Goal: Information Seeking & Learning: Learn about a topic

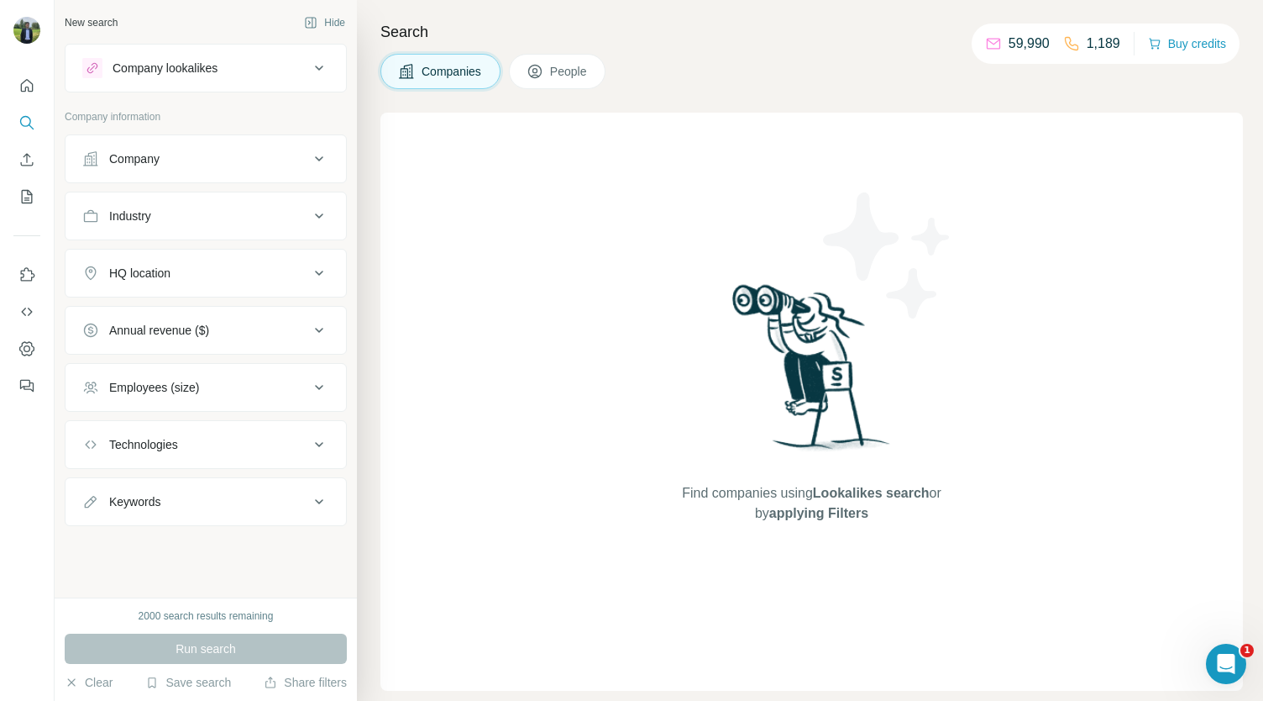
click at [228, 278] on div "HQ location" at bounding box center [195, 273] width 227 height 17
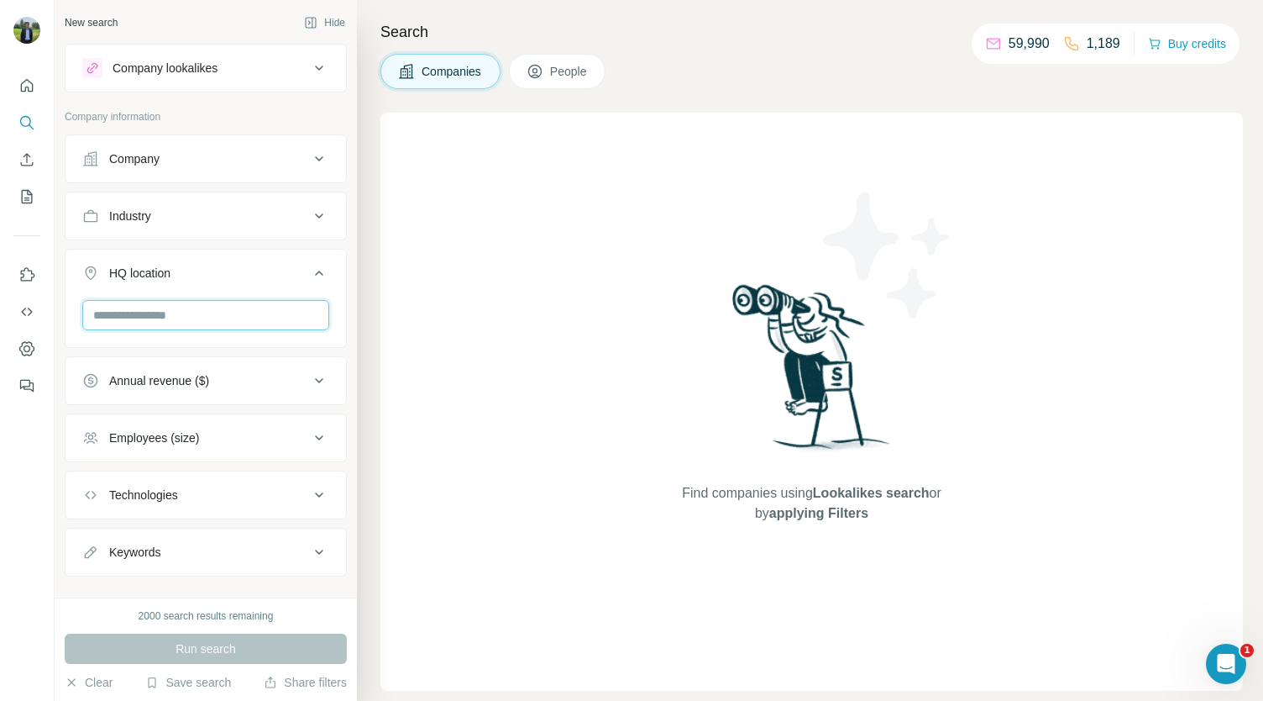
click at [218, 320] on input "text" at bounding box center [205, 315] width 247 height 30
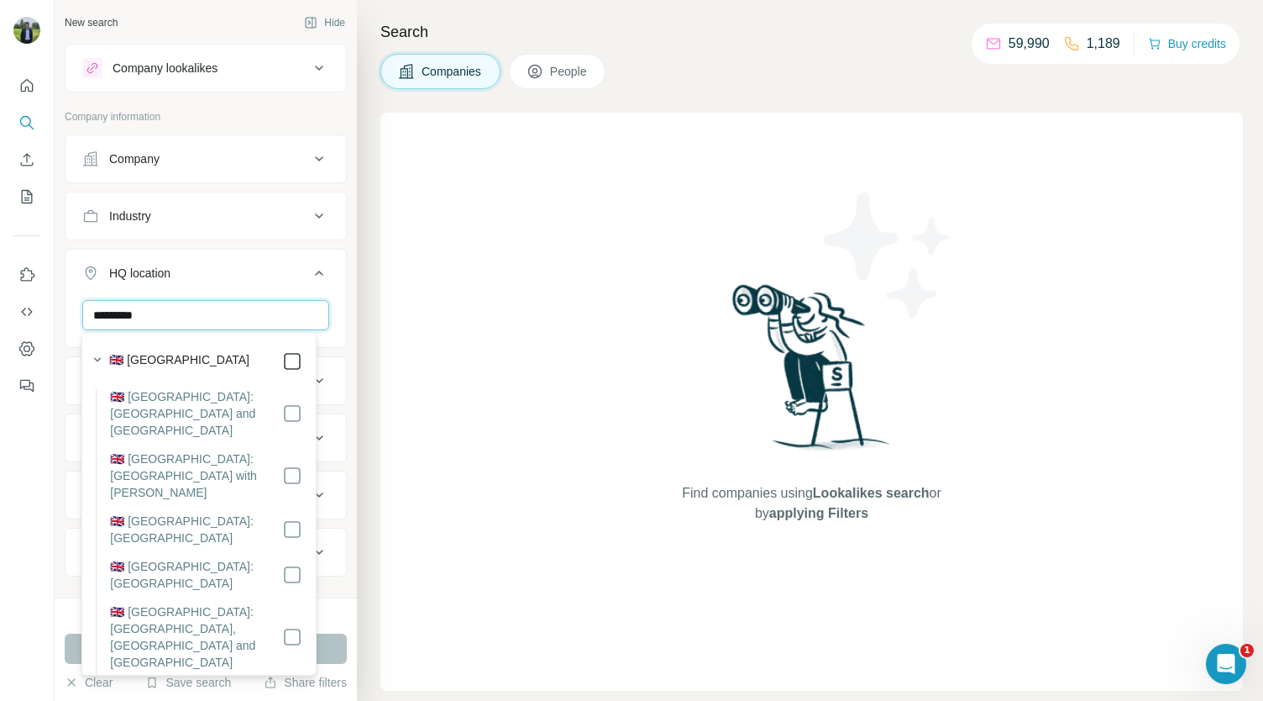
type input "*********"
click at [309, 279] on icon at bounding box center [319, 273] width 20 height 20
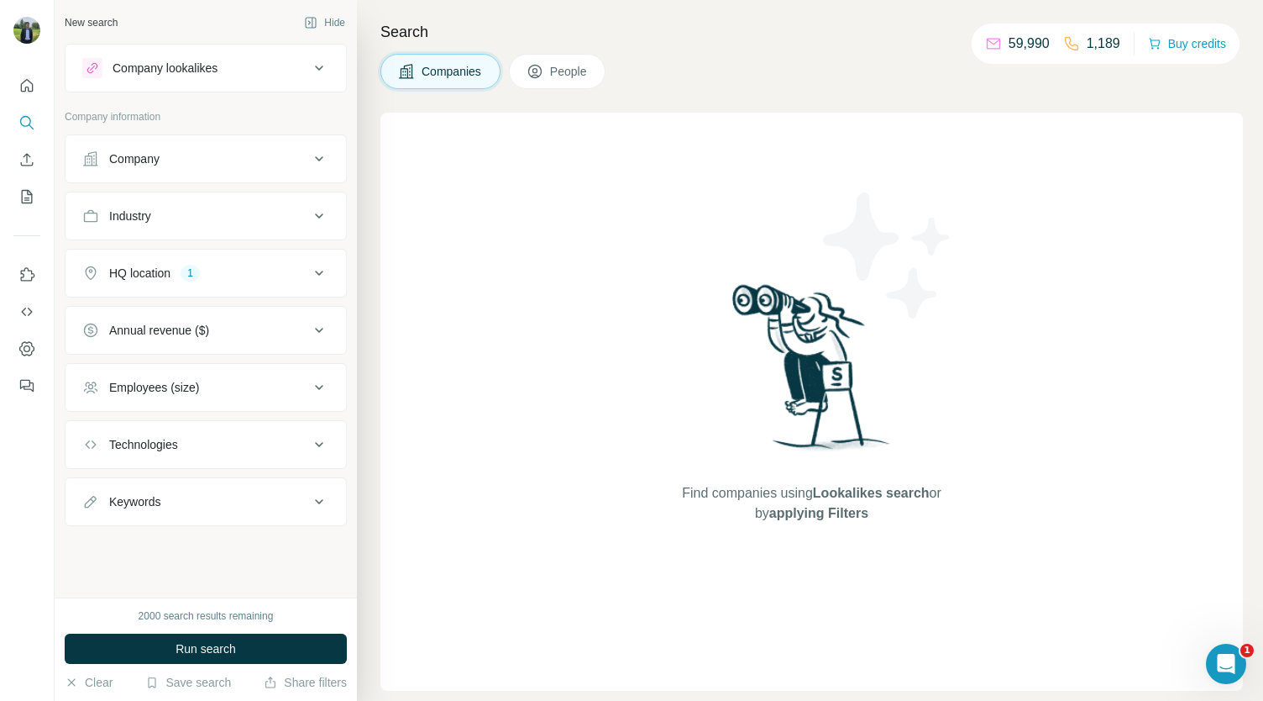
click at [235, 81] on button "Company lookalikes" at bounding box center [206, 68] width 281 height 40
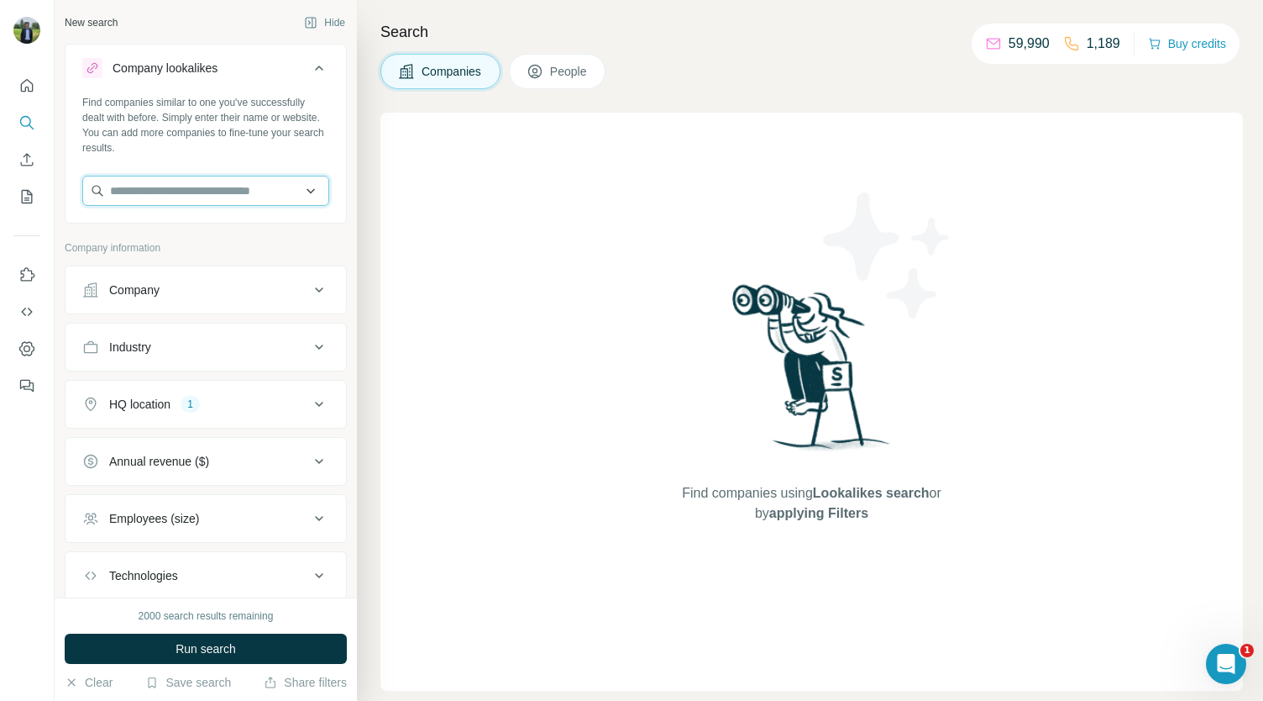
click at [157, 184] on input "text" at bounding box center [205, 191] width 247 height 30
type input "*"
click at [238, 182] on input "**********" at bounding box center [205, 191] width 247 height 30
type input "*"
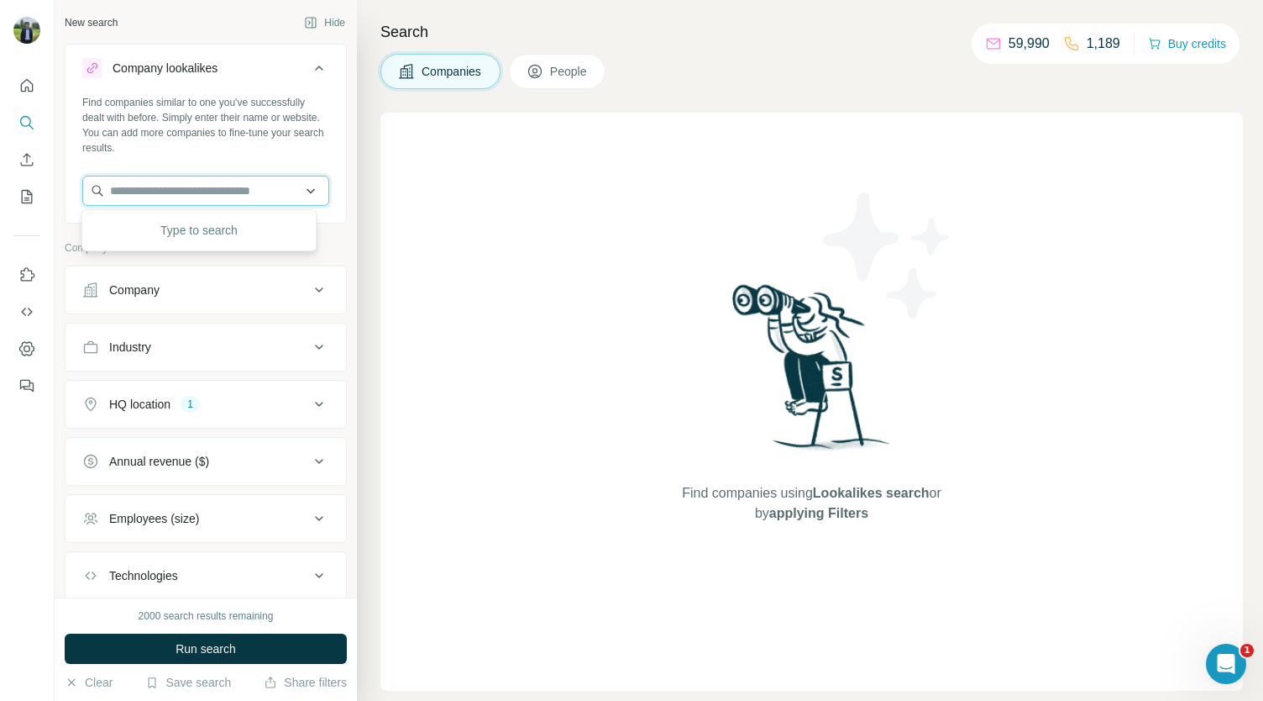
click at [160, 186] on input "text" at bounding box center [205, 191] width 247 height 30
paste input "**********"
type input "**********"
click at [255, 217] on div "Type to search" at bounding box center [199, 230] width 226 height 34
click at [256, 192] on input "text" at bounding box center [205, 191] width 247 height 30
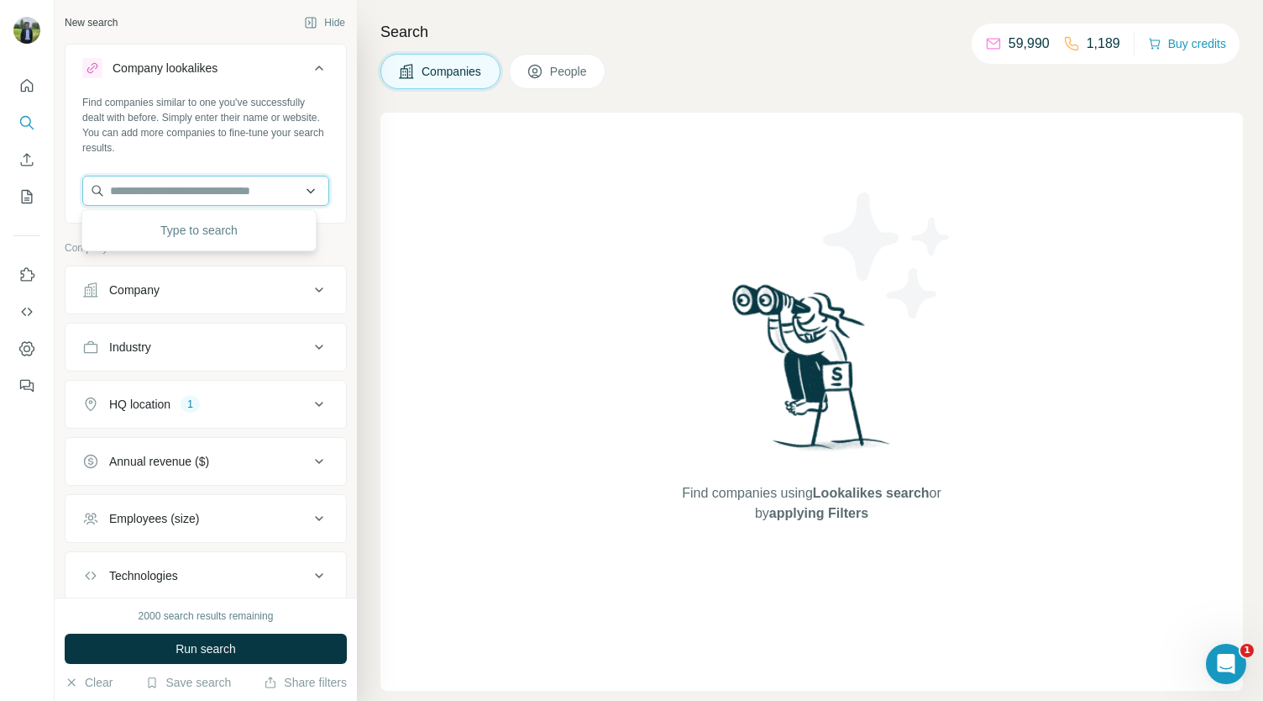
click at [230, 185] on input "text" at bounding box center [205, 191] width 247 height 30
click at [186, 197] on input "text" at bounding box center [205, 191] width 247 height 30
type input "*"
click at [152, 191] on input "text" at bounding box center [205, 191] width 247 height 30
type input "****"
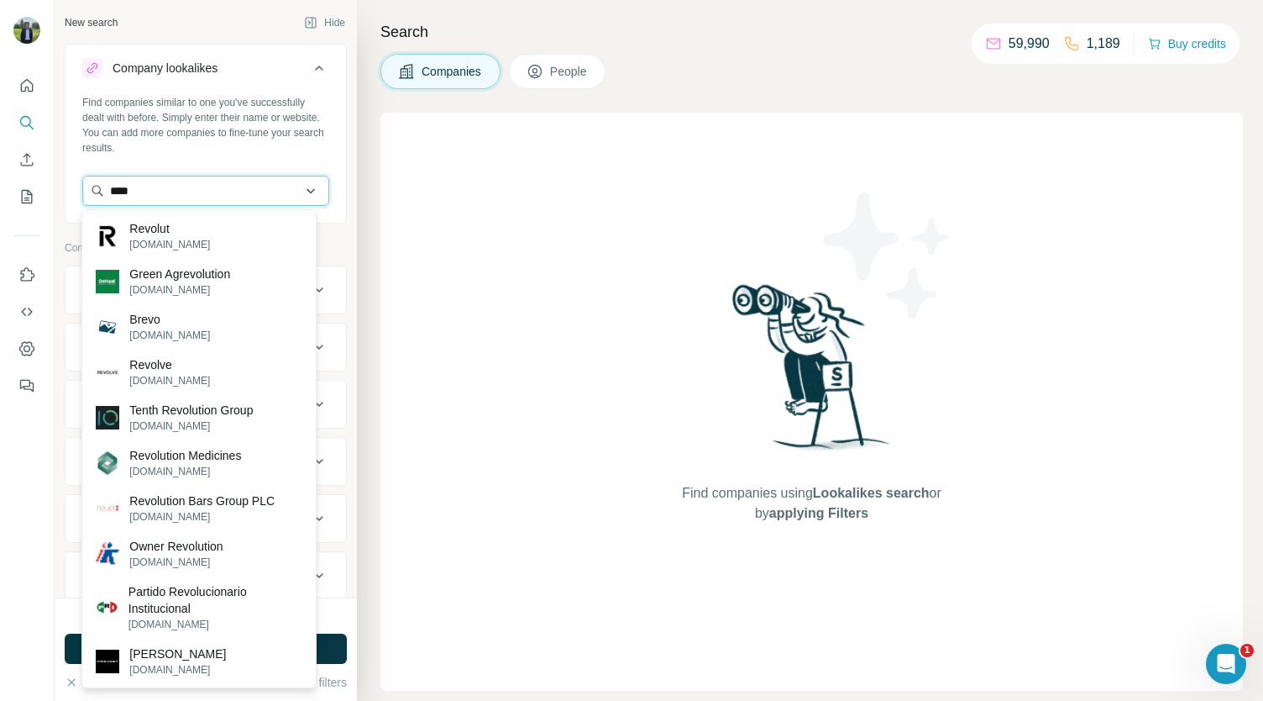
click at [281, 200] on input "****" at bounding box center [205, 191] width 247 height 30
click at [304, 186] on input "****" at bounding box center [205, 191] width 247 height 30
click at [298, 192] on input "****" at bounding box center [205, 191] width 247 height 30
click at [291, 181] on input "****" at bounding box center [205, 191] width 247 height 30
click at [309, 74] on icon at bounding box center [319, 68] width 20 height 20
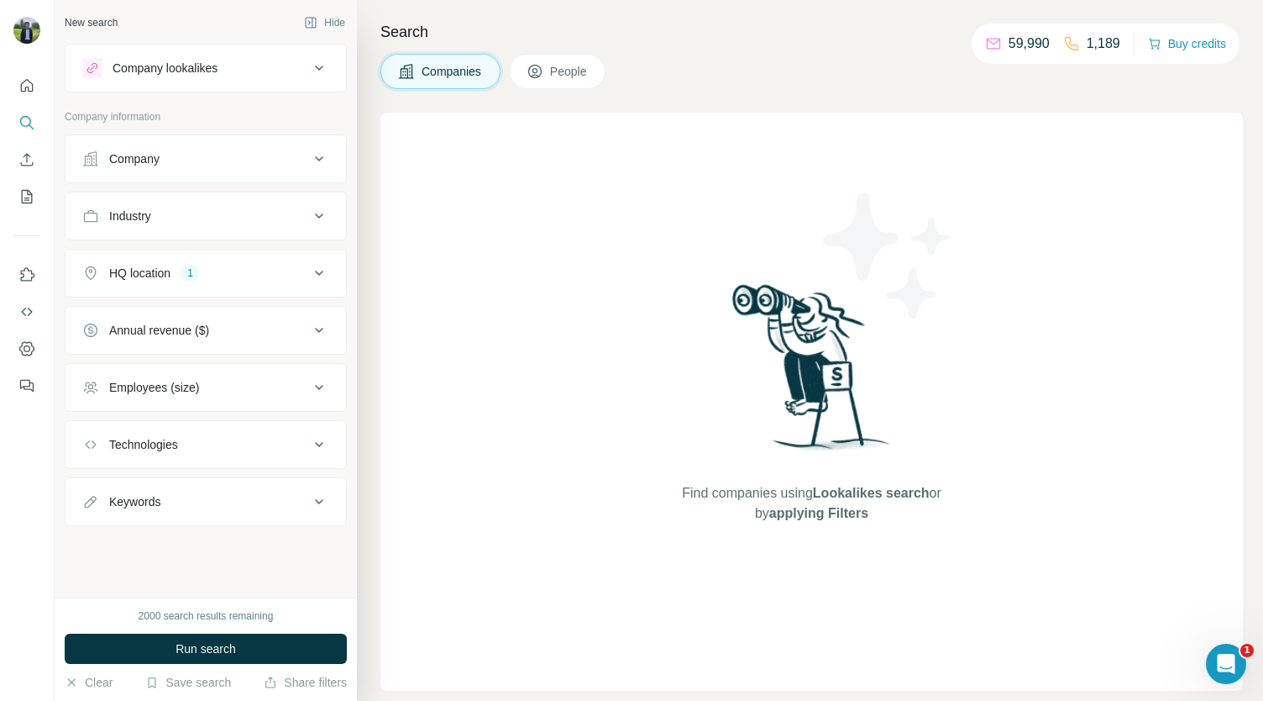
click at [267, 139] on button "Company" at bounding box center [206, 159] width 281 height 40
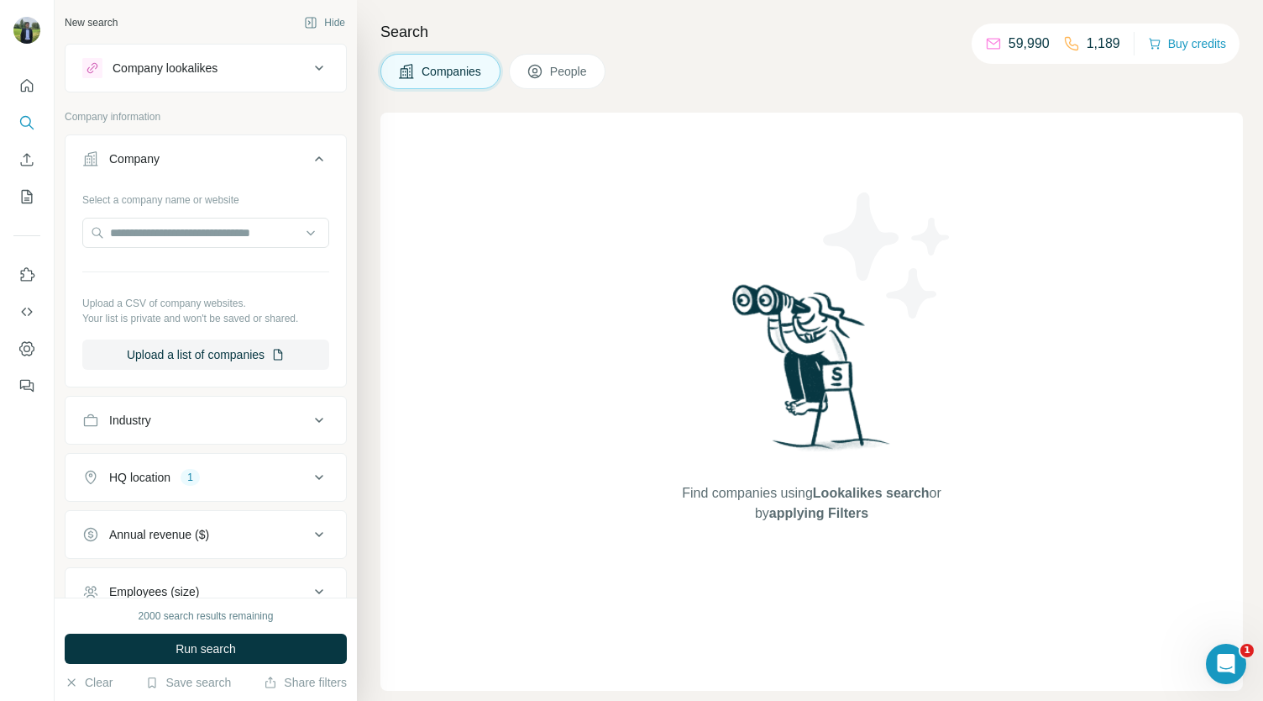
click at [283, 150] on div "Company" at bounding box center [195, 158] width 227 height 17
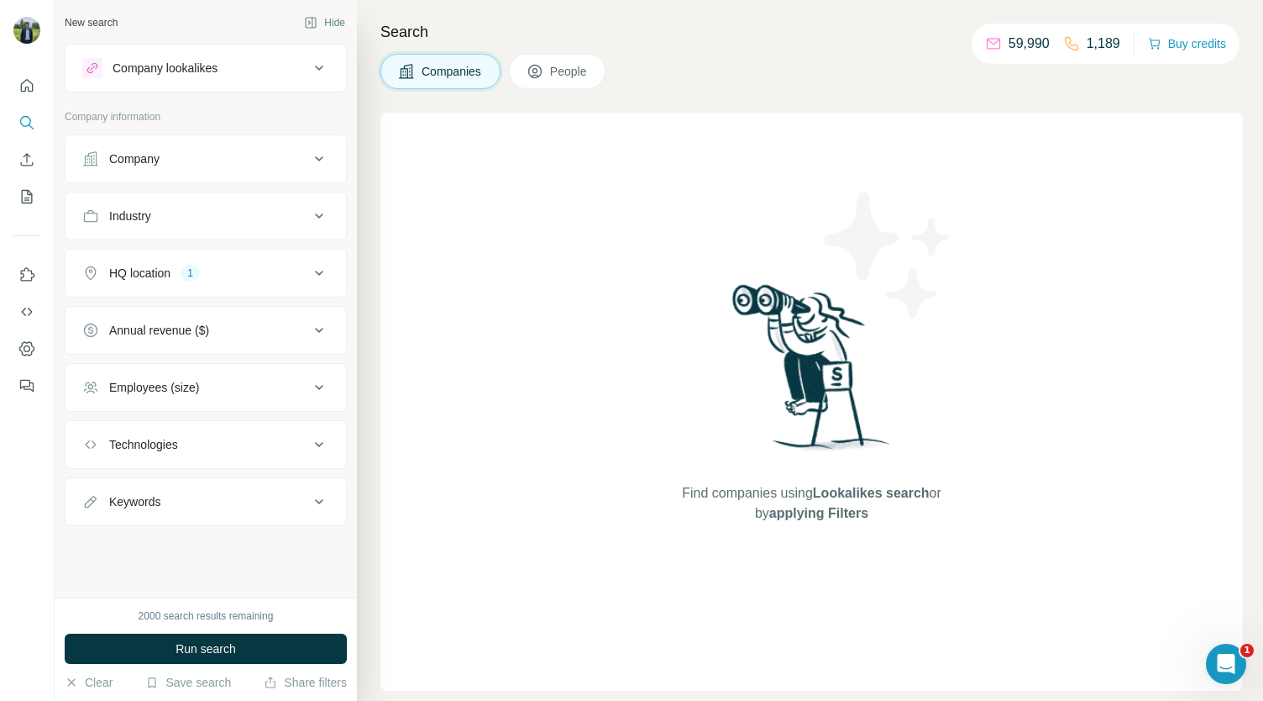
click at [314, 56] on button "Company lookalikes" at bounding box center [206, 68] width 281 height 40
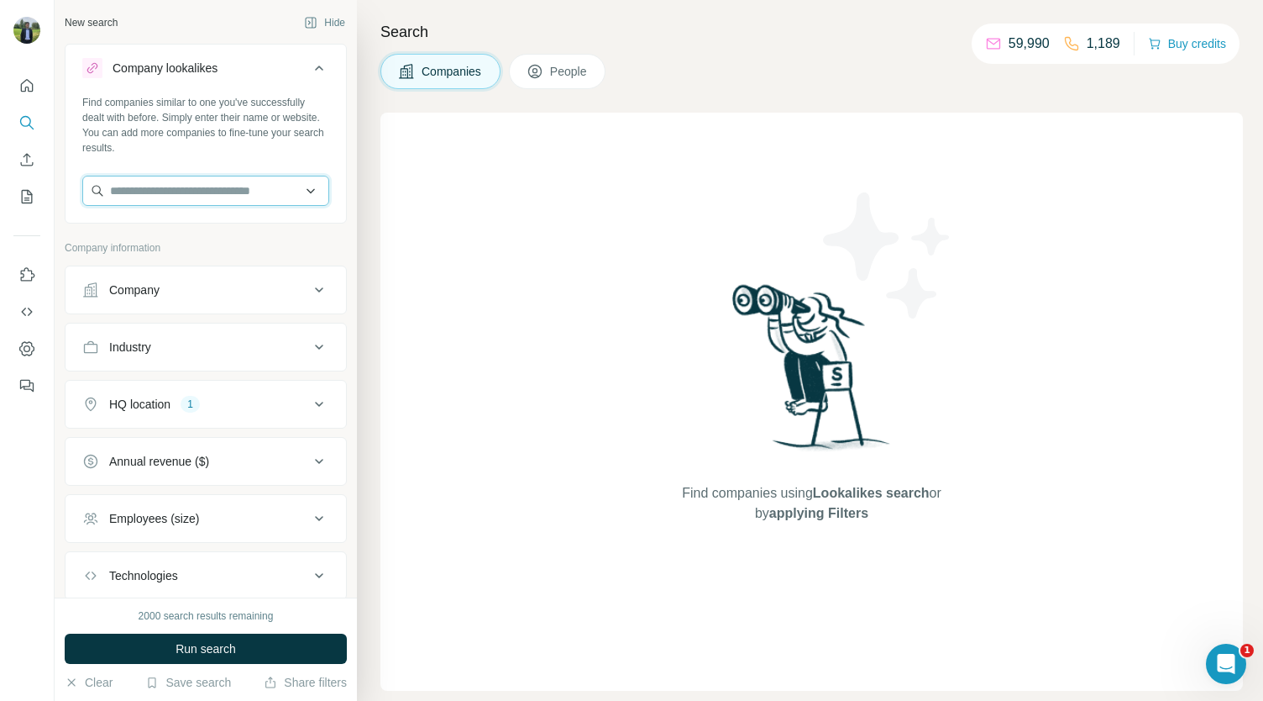
click at [205, 182] on input "text" at bounding box center [205, 191] width 247 height 30
type input "*"
click at [136, 184] on input "text" at bounding box center [205, 191] width 247 height 30
type input "*"
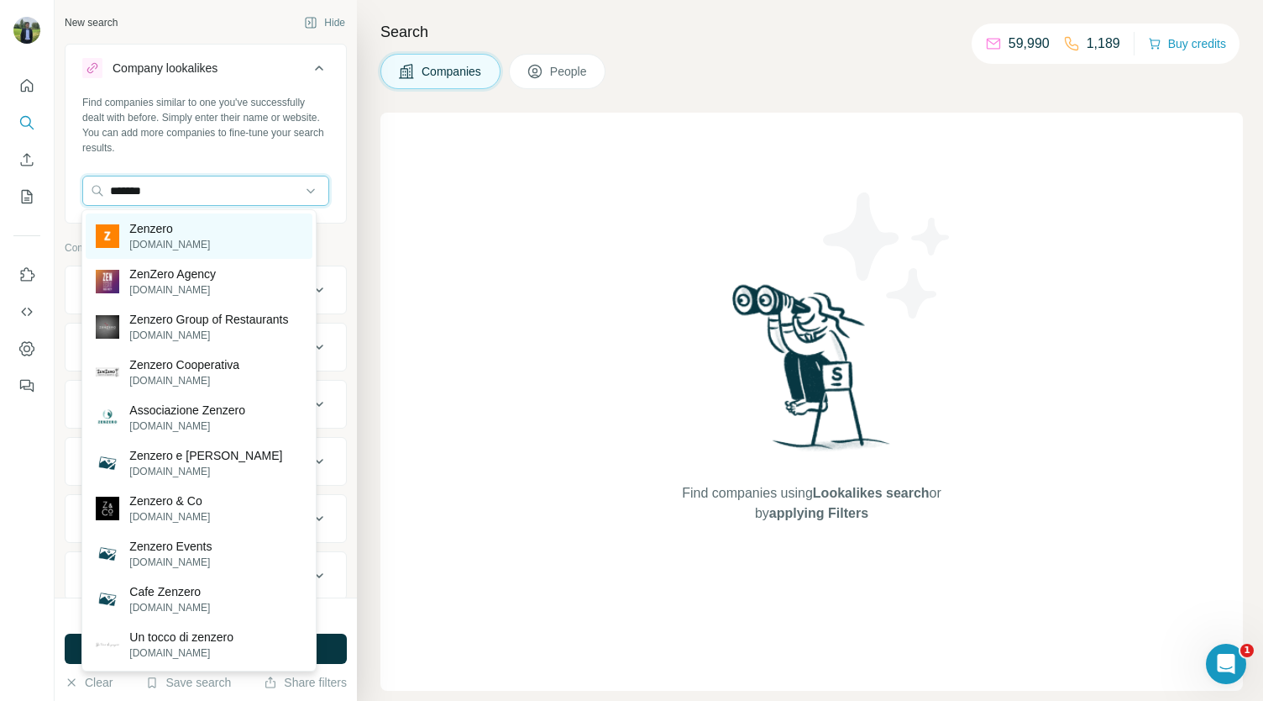
type input "*******"
click at [190, 223] on p "Zenzero" at bounding box center [169, 228] width 81 height 17
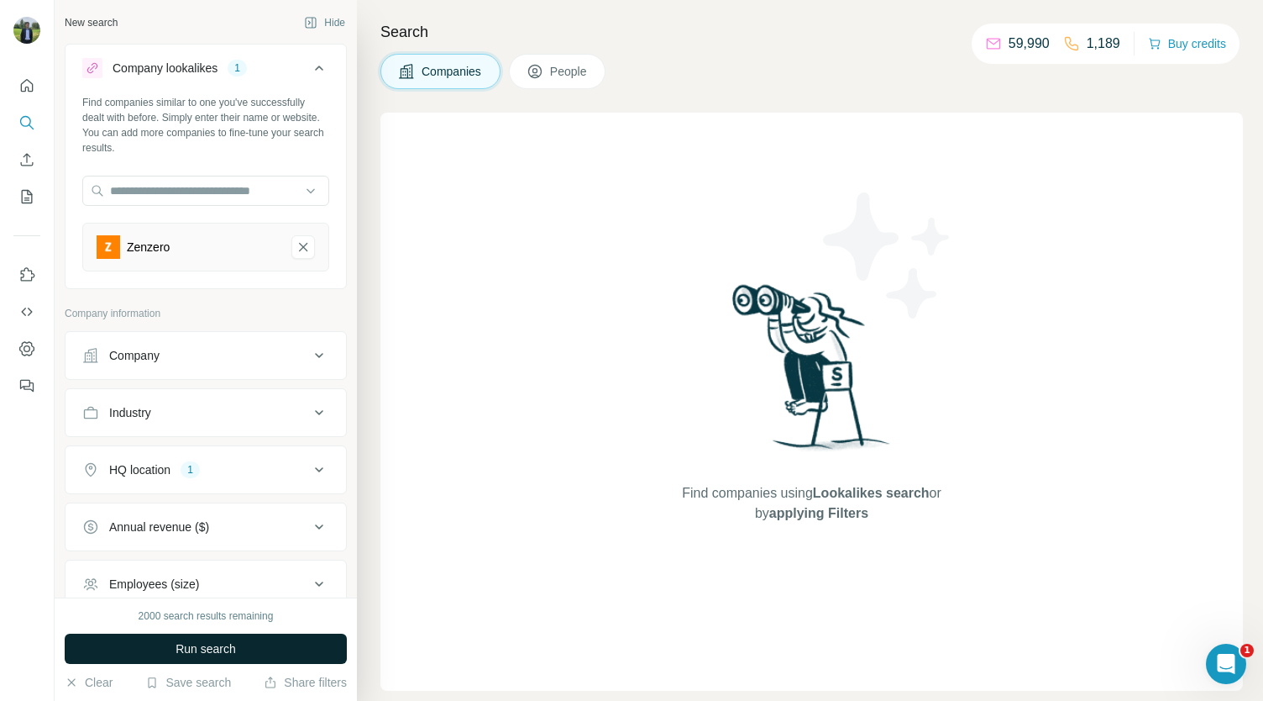
click at [234, 643] on span "Run search" at bounding box center [206, 648] width 60 height 17
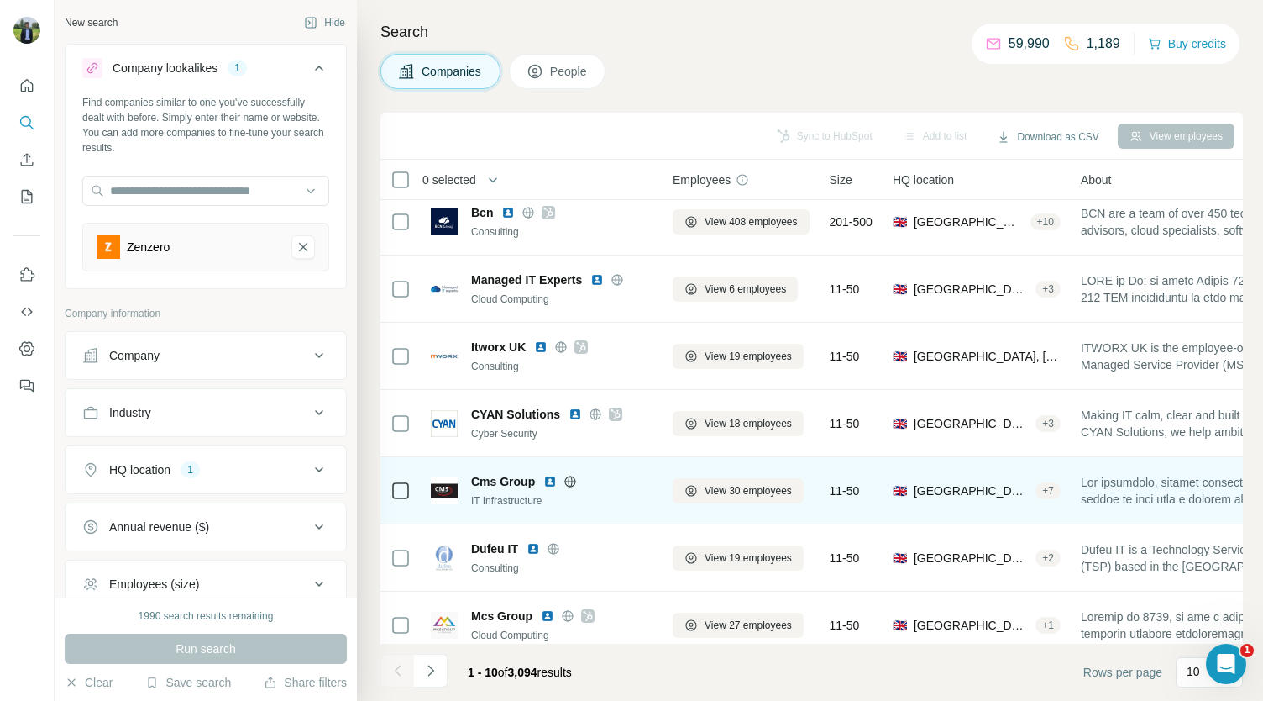
scroll to position [83, 0]
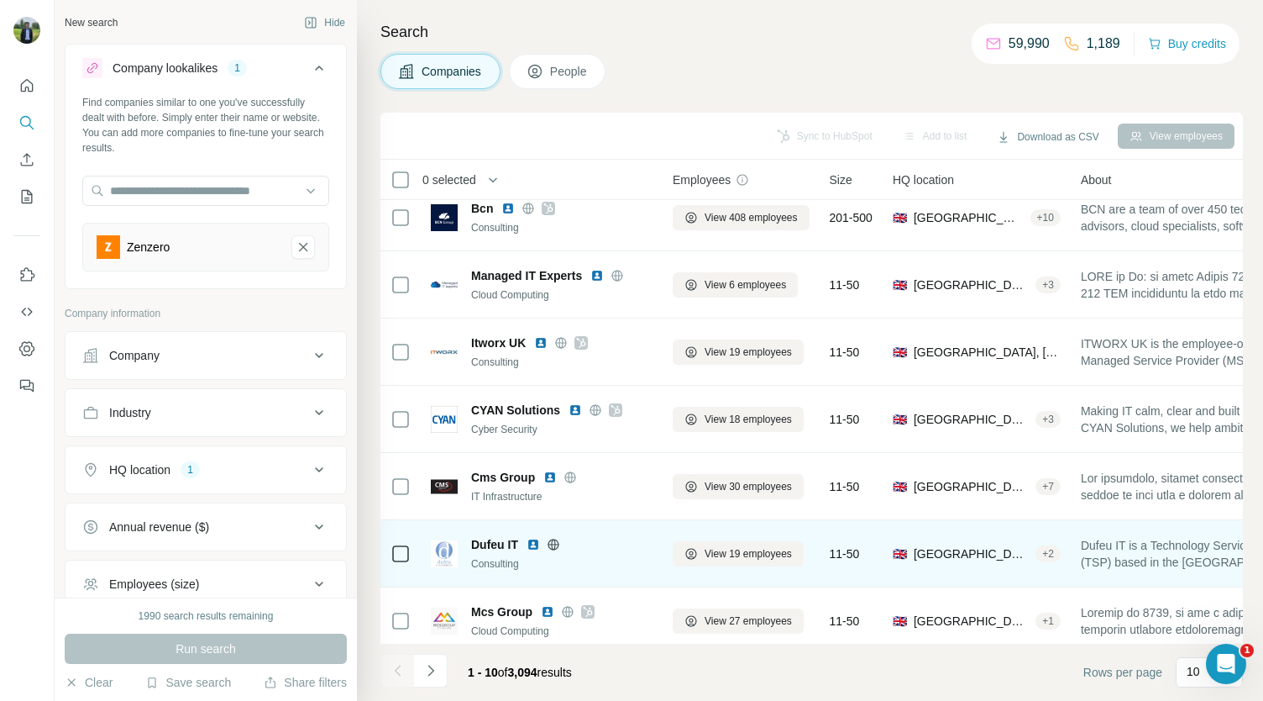
click at [533, 544] on img at bounding box center [533, 544] width 13 height 13
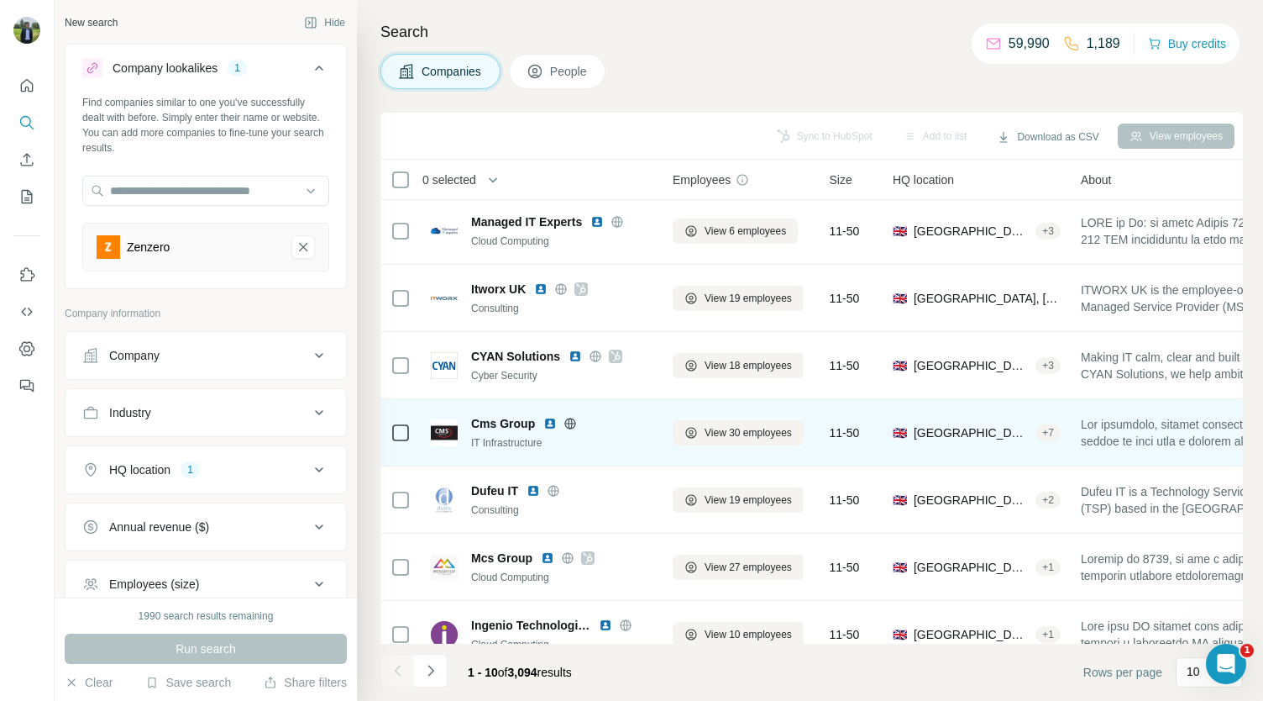
click at [548, 423] on img at bounding box center [549, 423] width 13 height 13
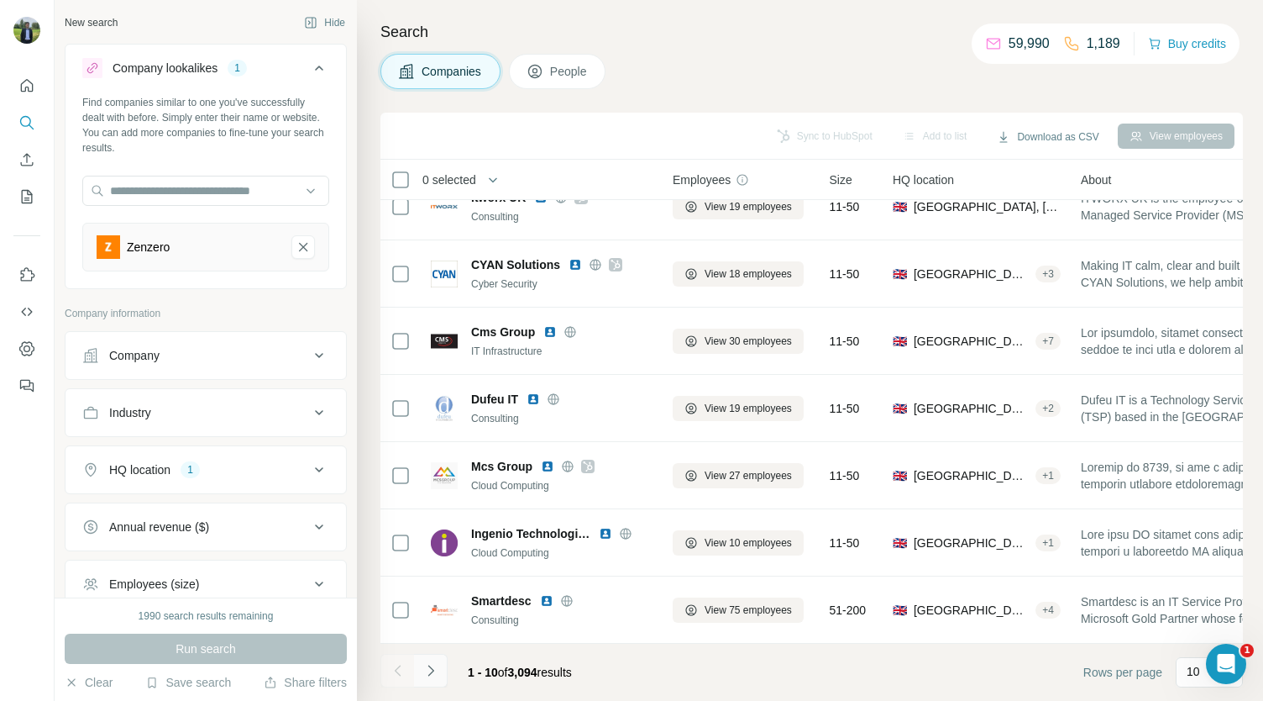
click at [425, 668] on icon "Navigate to next page" at bounding box center [430, 670] width 17 height 17
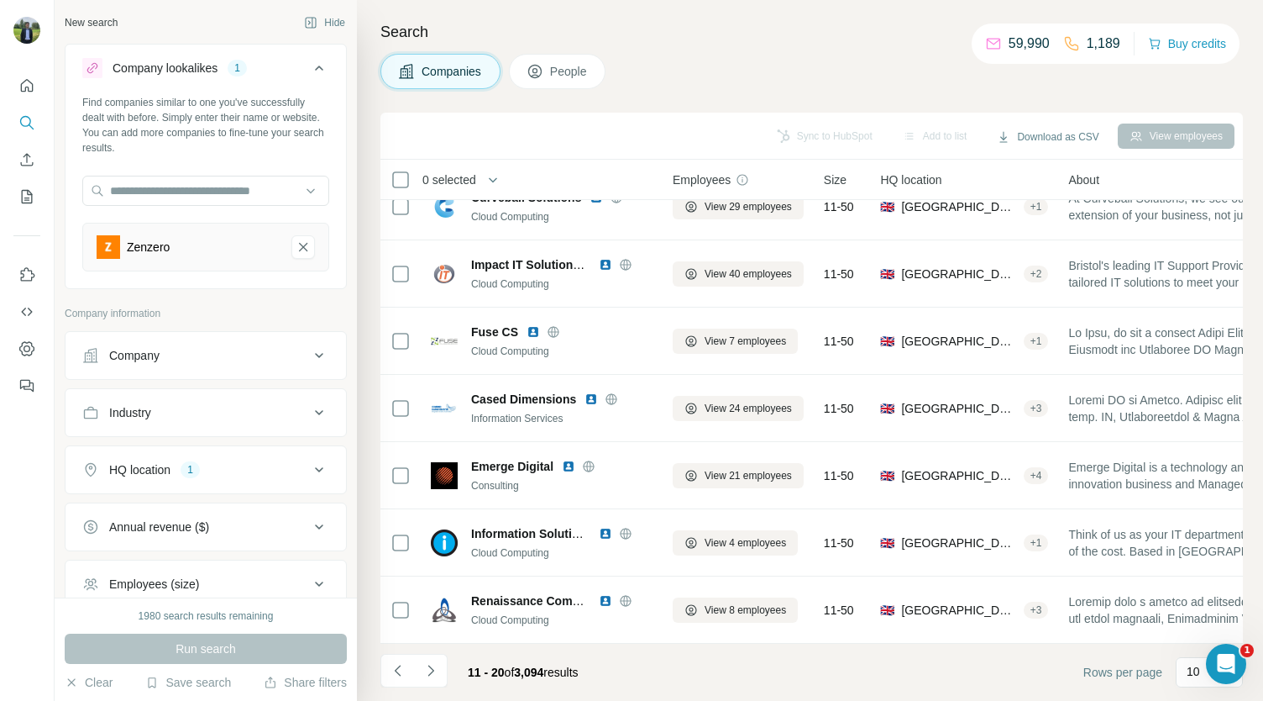
scroll to position [0, 0]
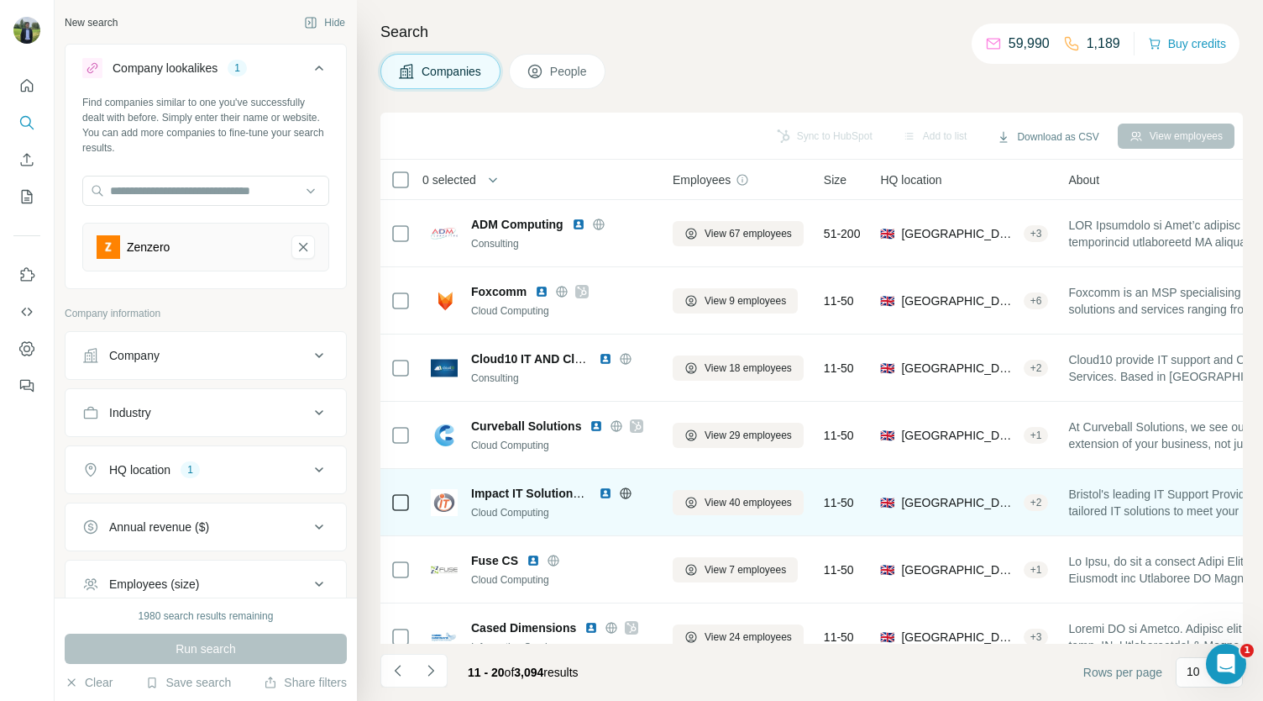
click at [607, 491] on img at bounding box center [605, 492] width 13 height 13
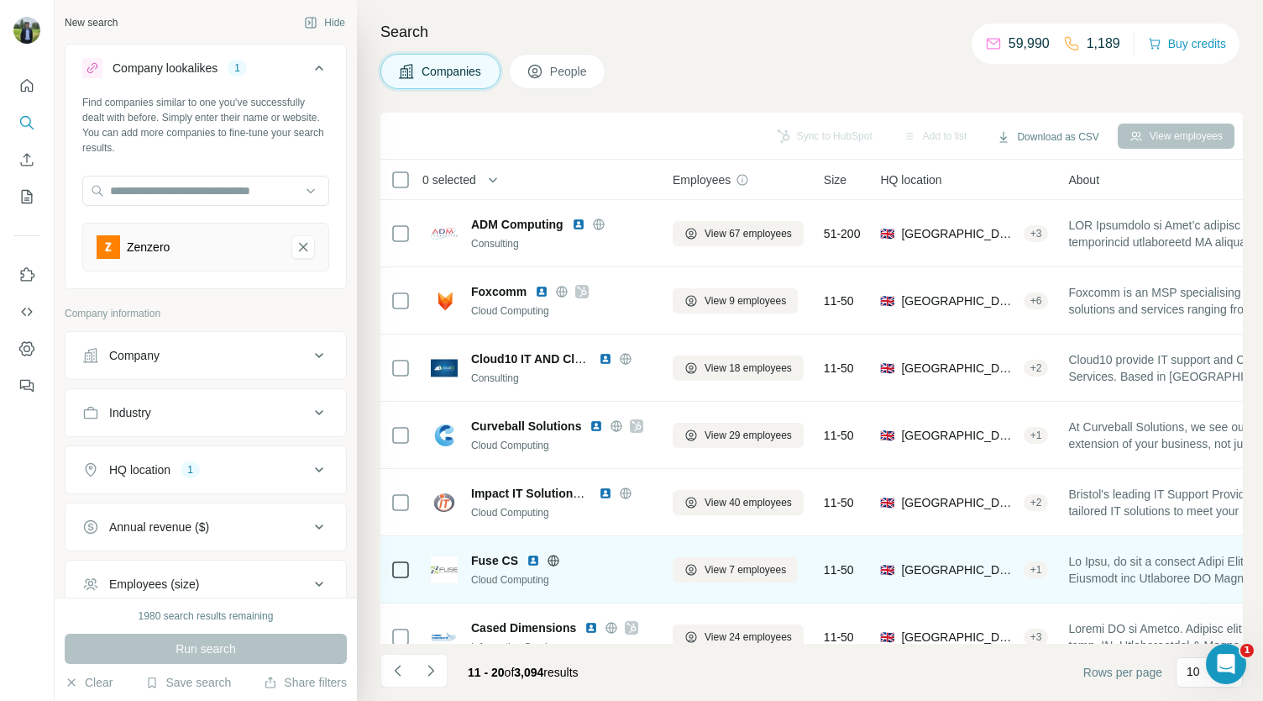
scroll to position [236, 0]
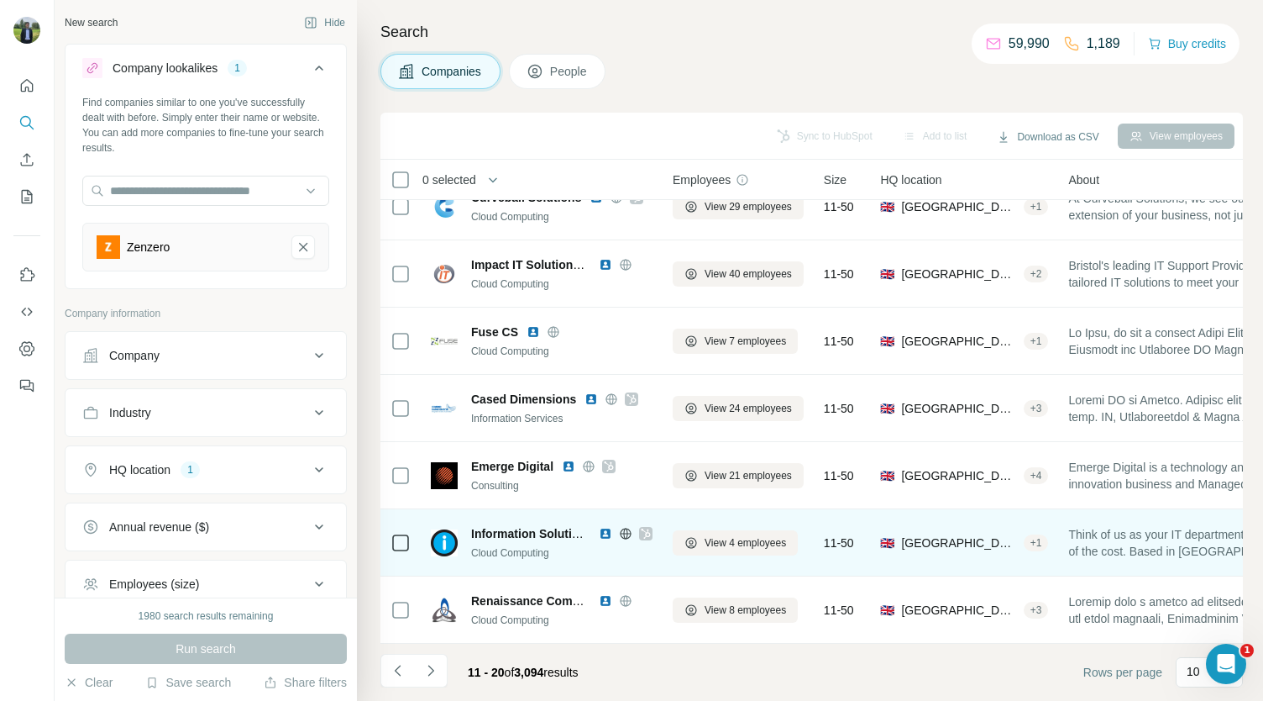
click at [645, 528] on icon at bounding box center [645, 533] width 9 height 10
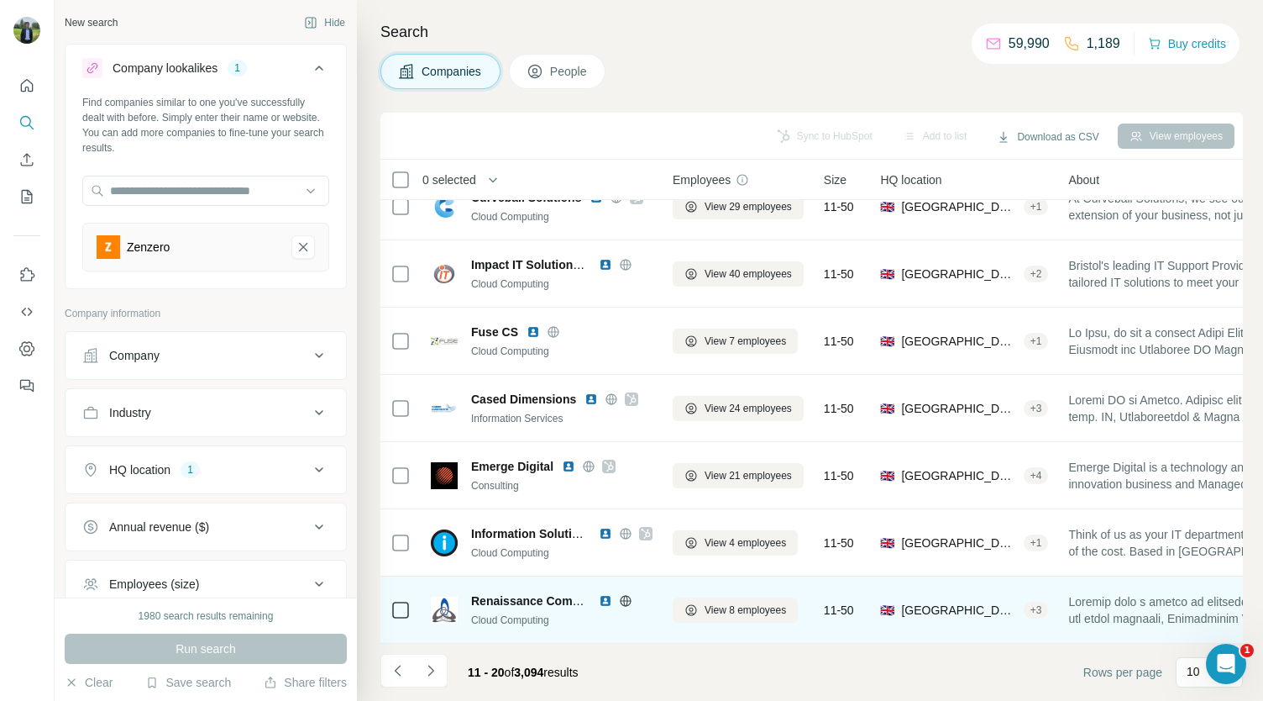
click at [608, 594] on img at bounding box center [605, 600] width 13 height 13
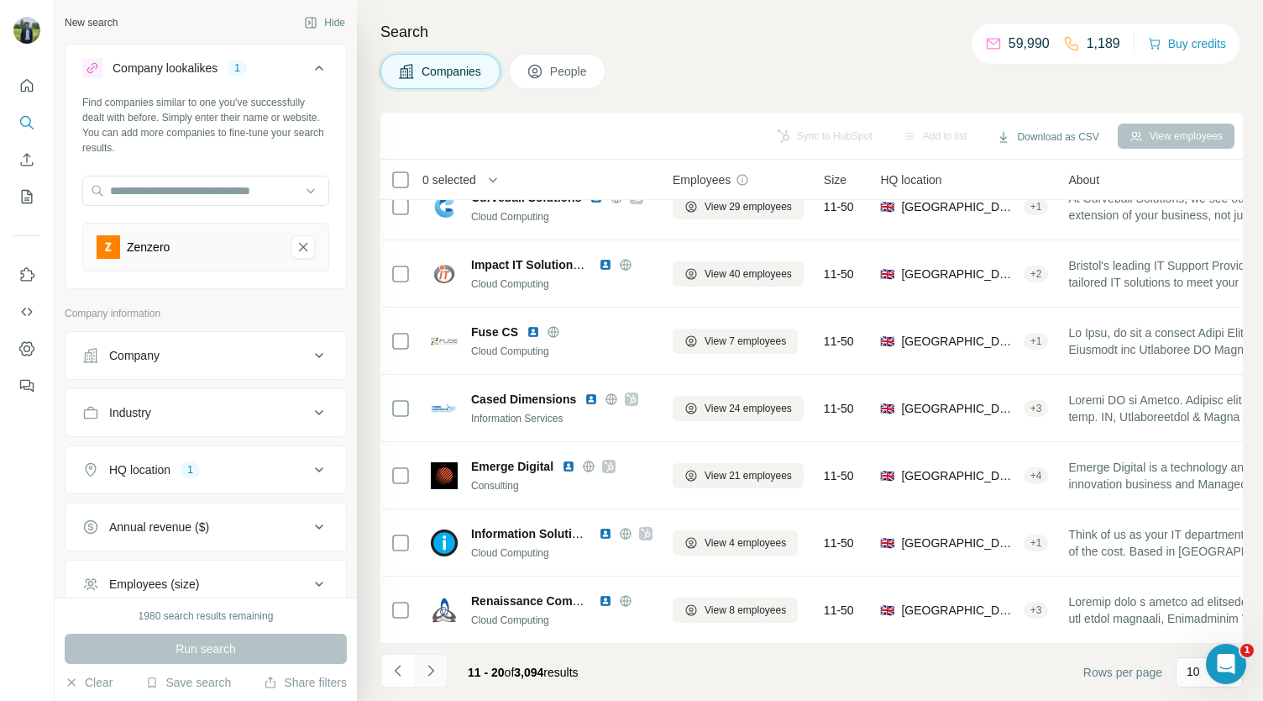
click at [435, 668] on icon "Navigate to next page" at bounding box center [430, 670] width 17 height 17
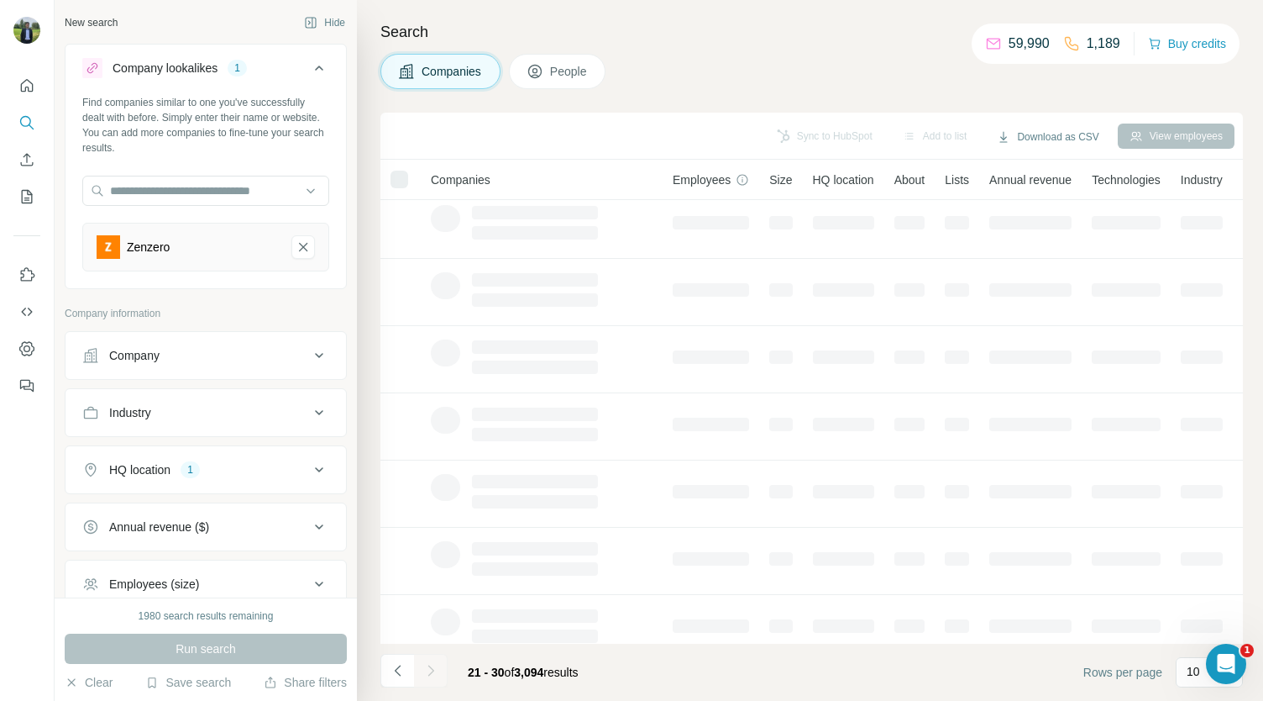
scroll to position [0, 0]
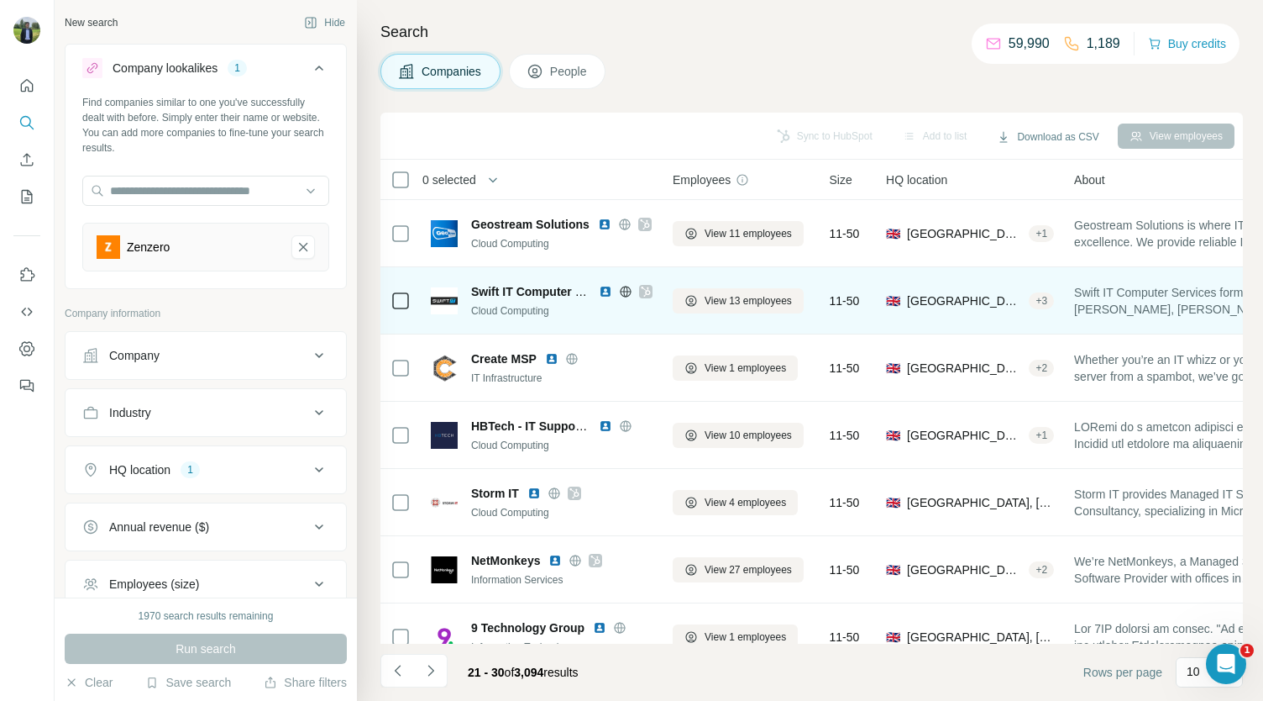
click at [644, 290] on icon at bounding box center [646, 291] width 10 height 13
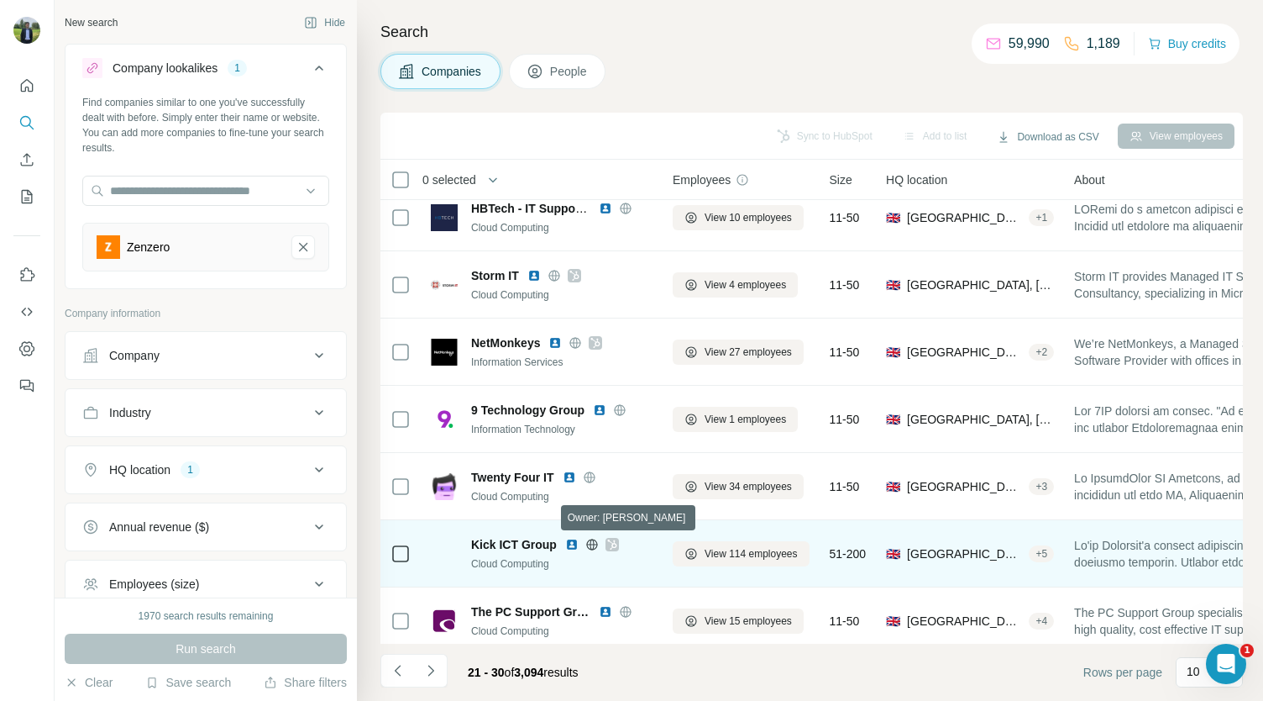
scroll to position [236, 0]
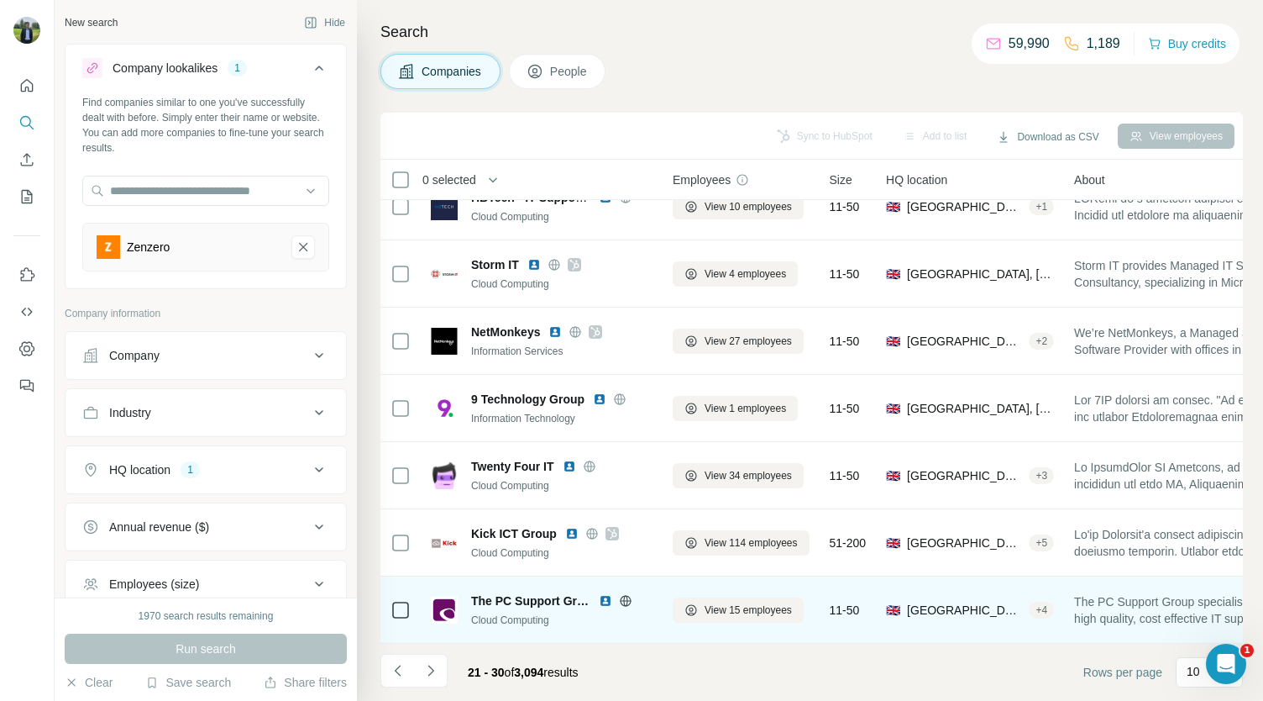
click at [606, 594] on img at bounding box center [605, 600] width 13 height 13
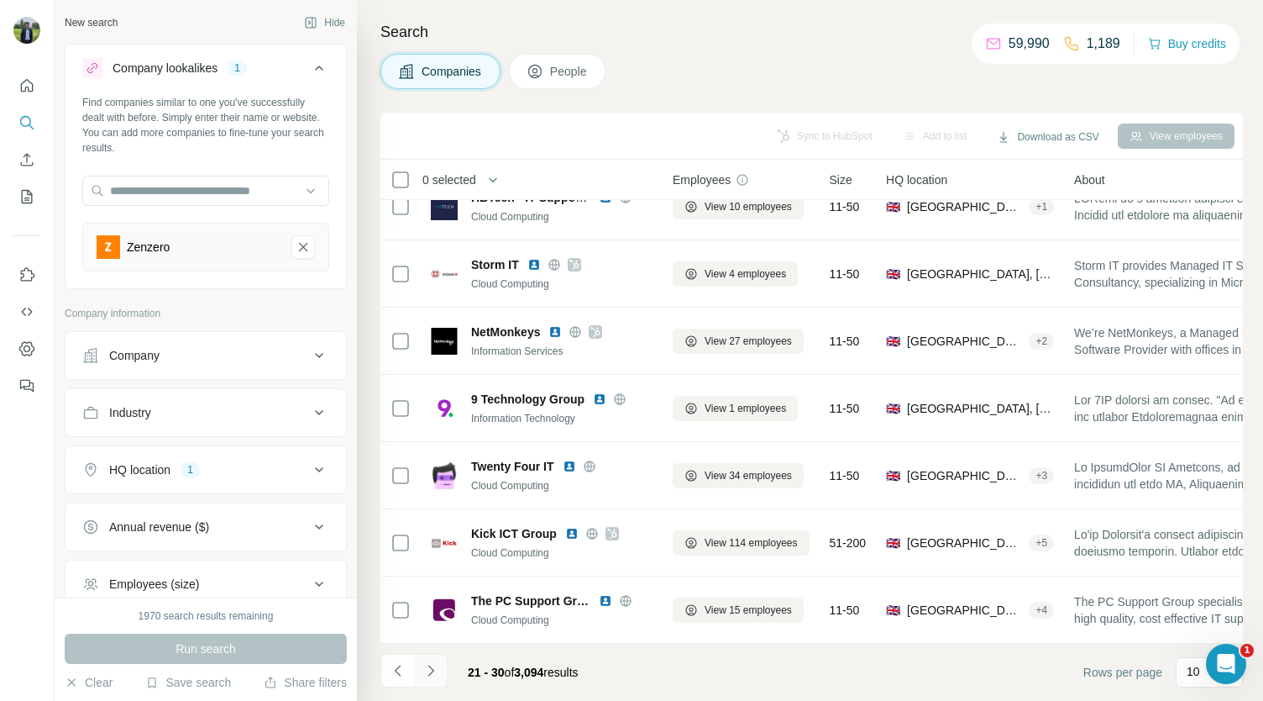
click at [429, 664] on icon "Navigate to next page" at bounding box center [430, 670] width 17 height 17
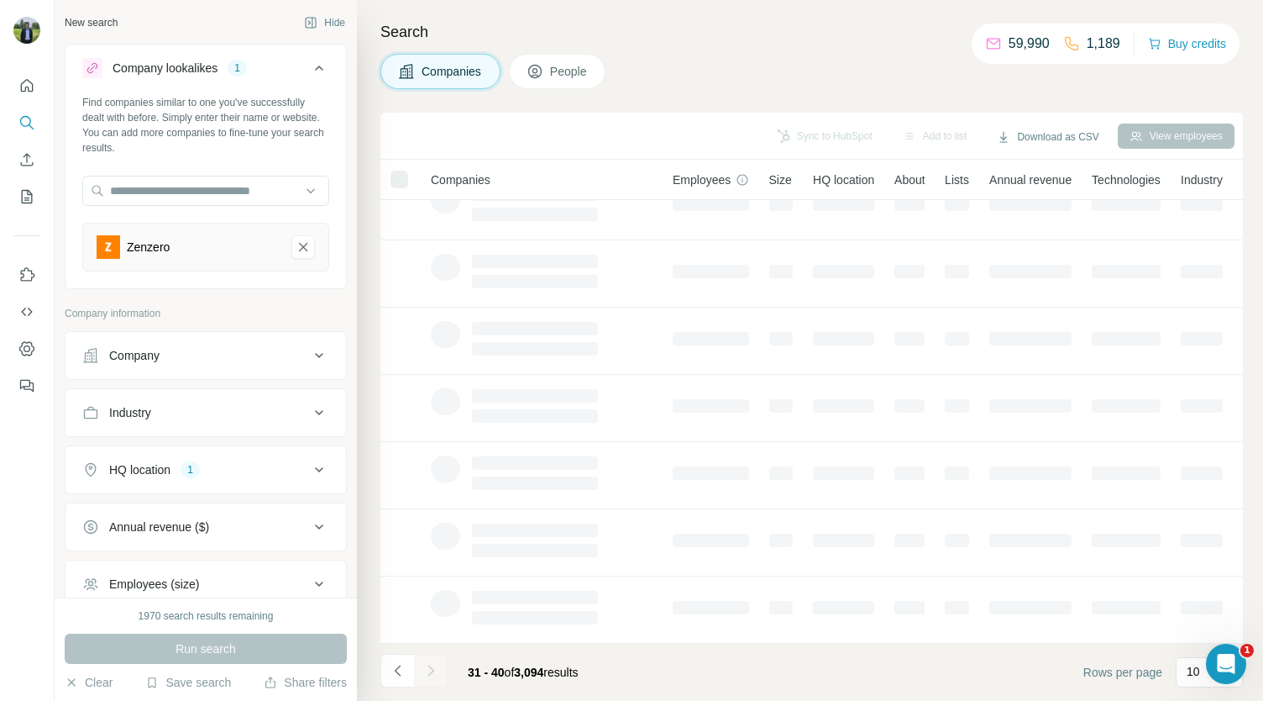
scroll to position [0, 0]
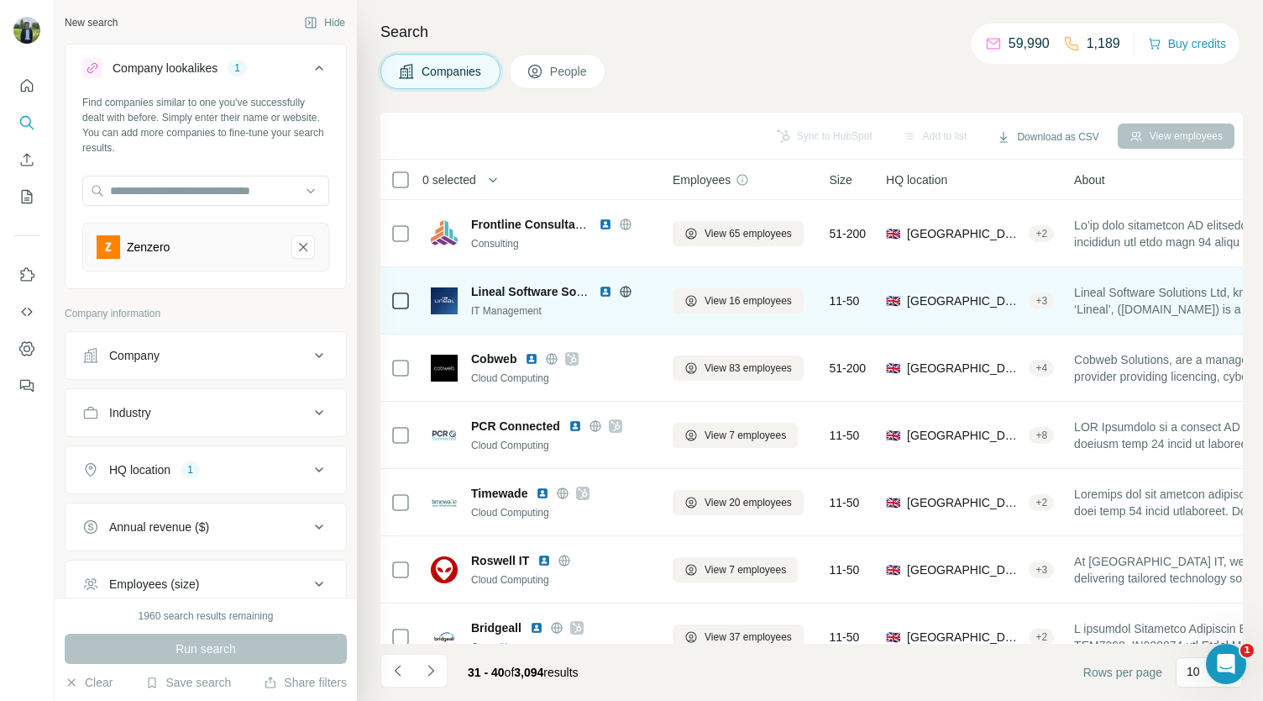
click at [606, 290] on img at bounding box center [605, 291] width 13 height 13
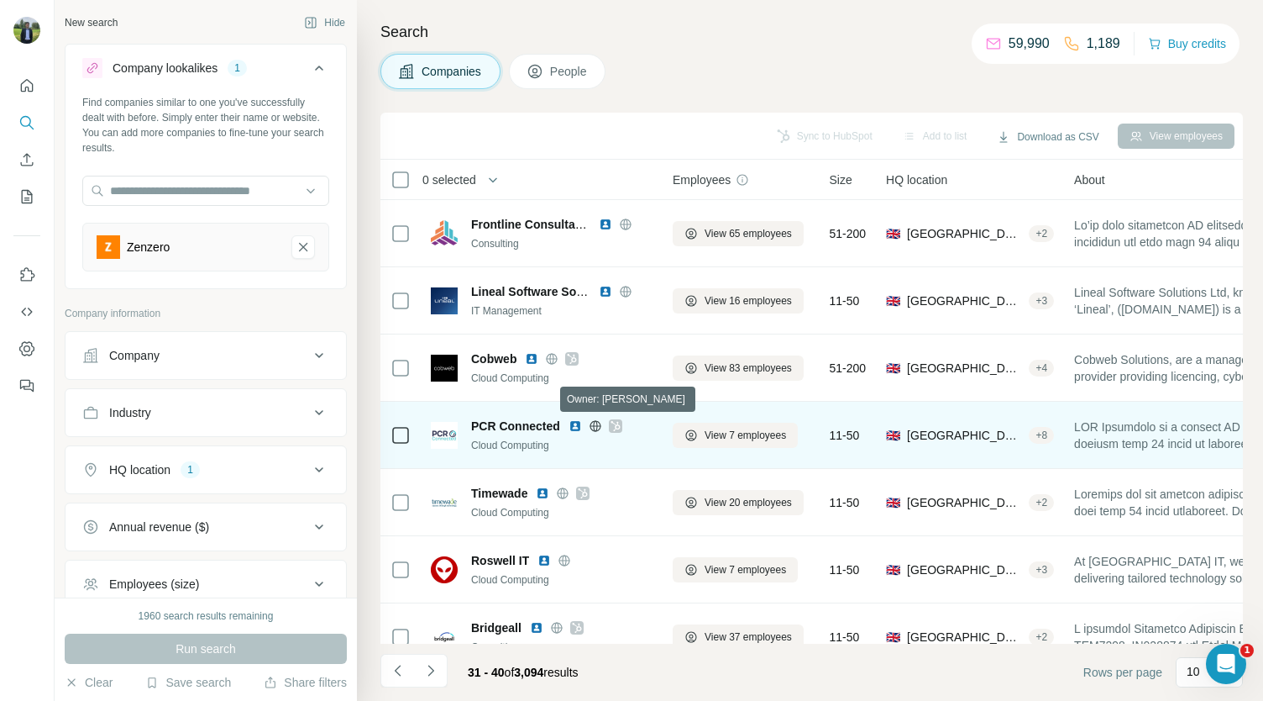
click at [611, 424] on icon at bounding box center [616, 425] width 10 height 13
